Goal: Navigation & Orientation: Find specific page/section

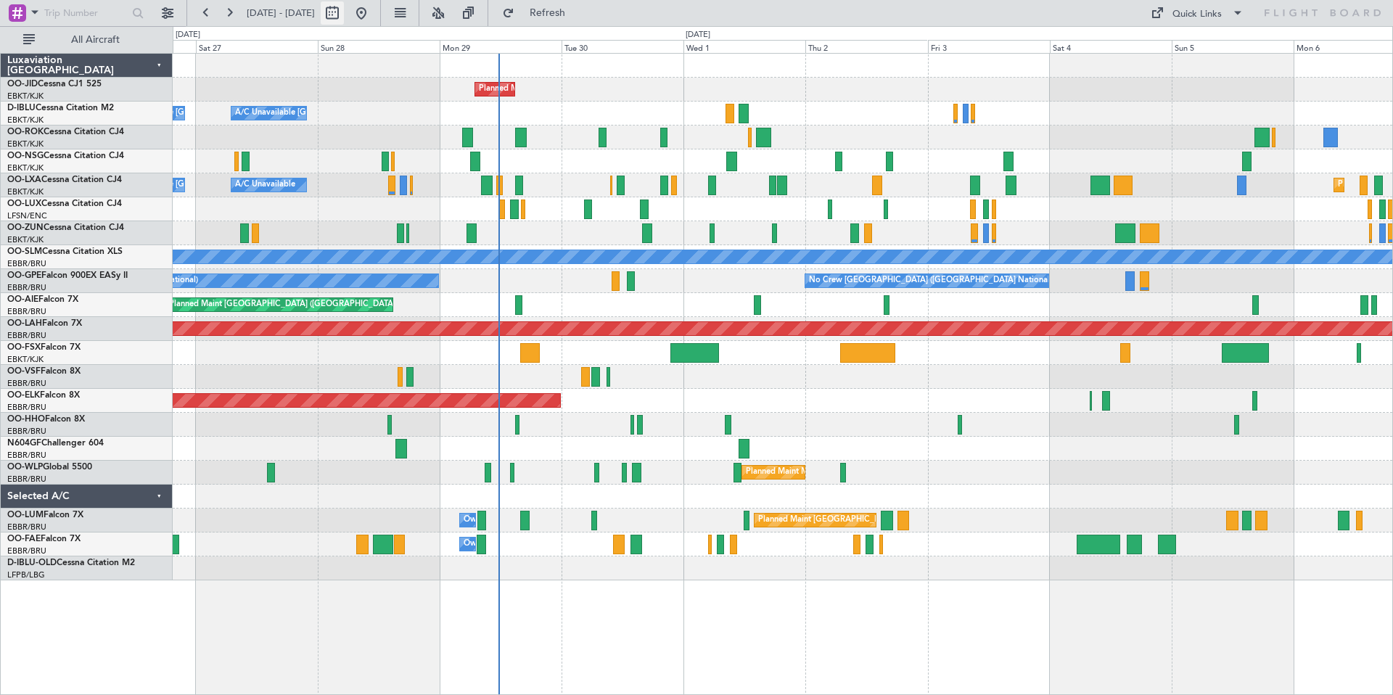
click at [344, 12] on button at bounding box center [332, 12] width 23 height 23
select select "9"
select select "2025"
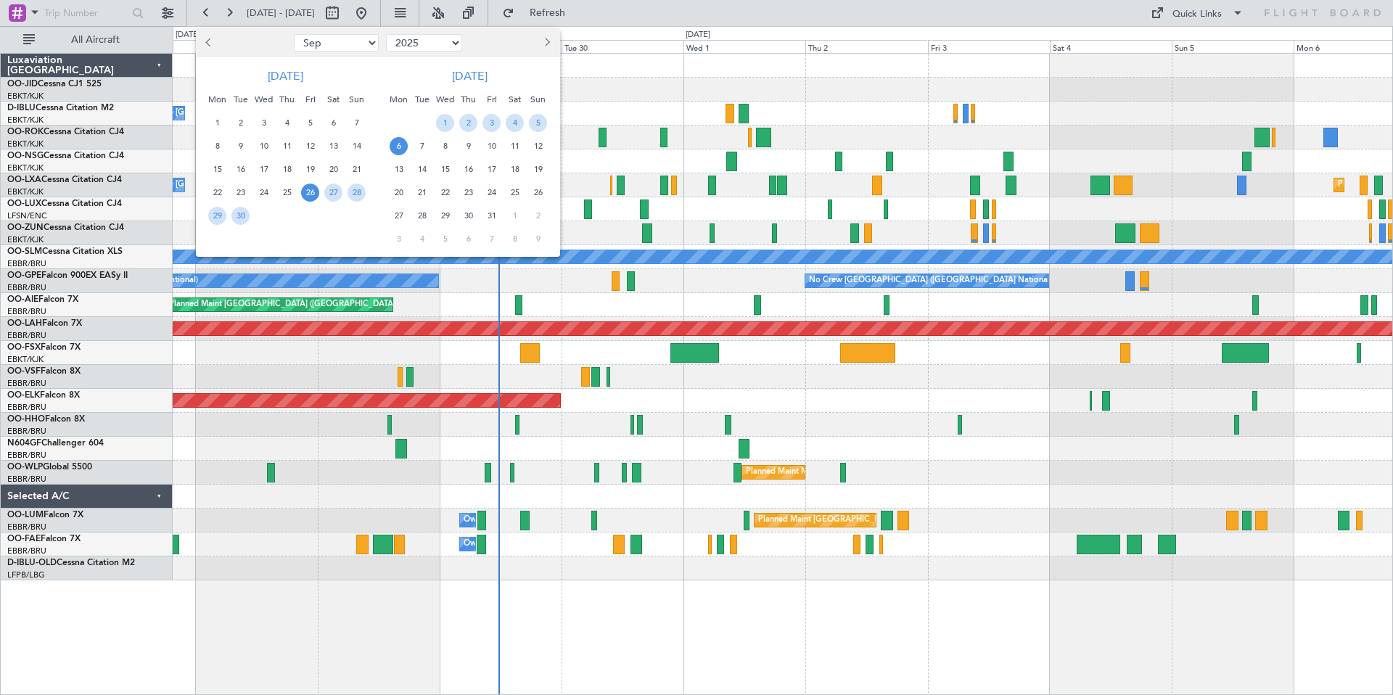
click at [377, 15] on div at bounding box center [696, 347] width 1393 height 695
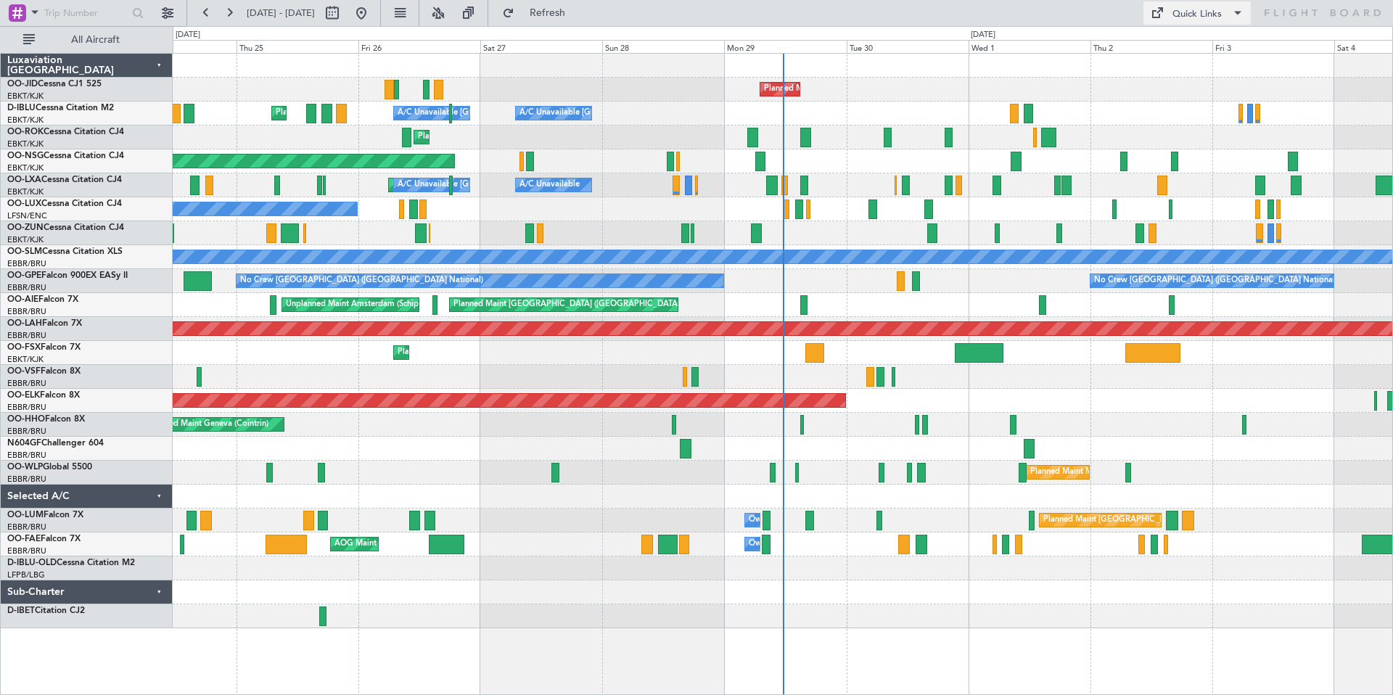
click at [1201, 14] on div "Quick Links" at bounding box center [1196, 14] width 49 height 15
click at [1192, 47] on button "Trip Builder" at bounding box center [1197, 47] width 109 height 35
